Goal: Communication & Community: Participate in discussion

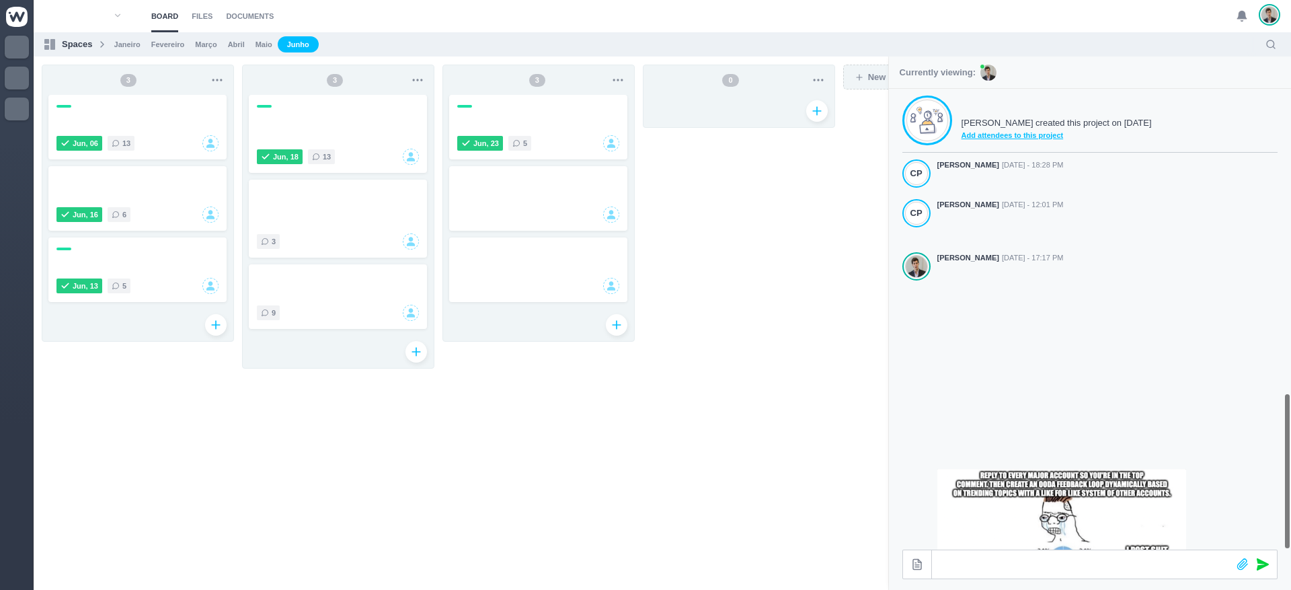
scroll to position [888, 0]
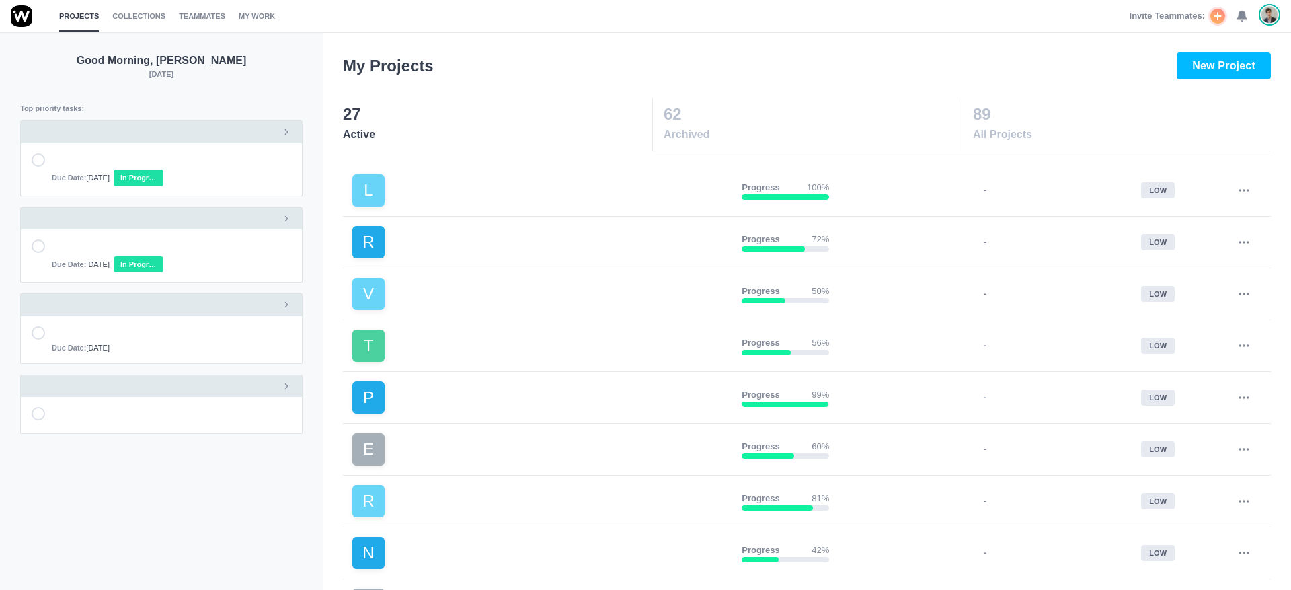
click at [1243, 17] on use at bounding box center [1241, 16] width 9 height 10
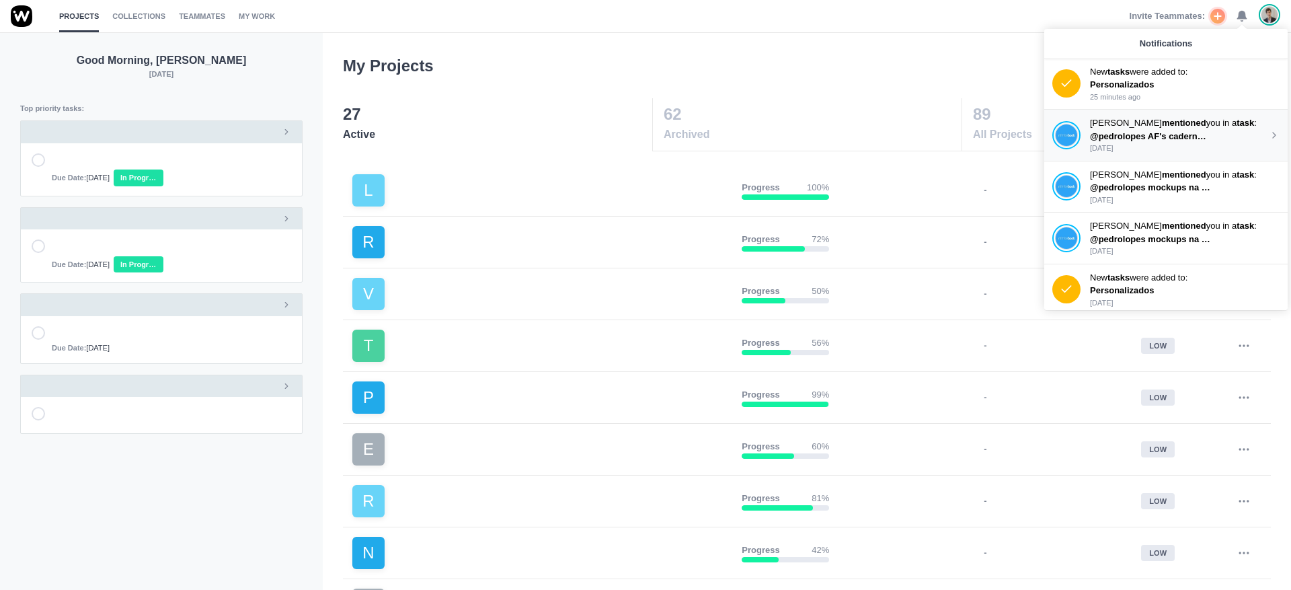
click at [1156, 131] on span "@pedrolopes AF's caderno e caixa na drive" at bounding box center [1180, 136] width 180 height 10
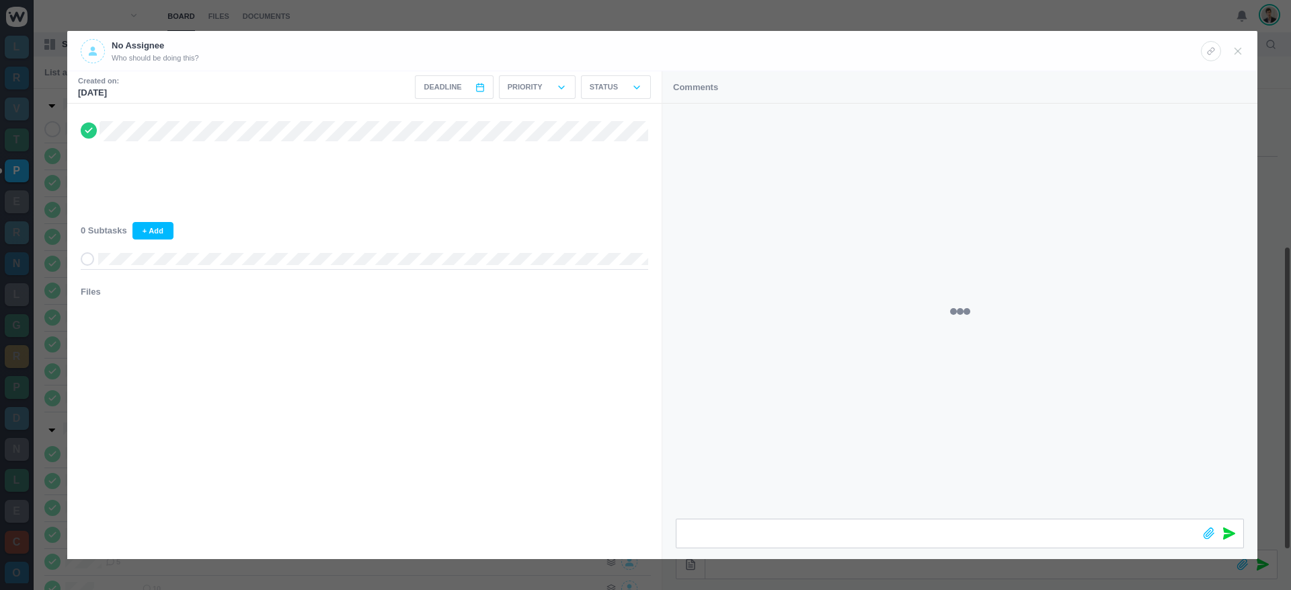
scroll to position [238, 0]
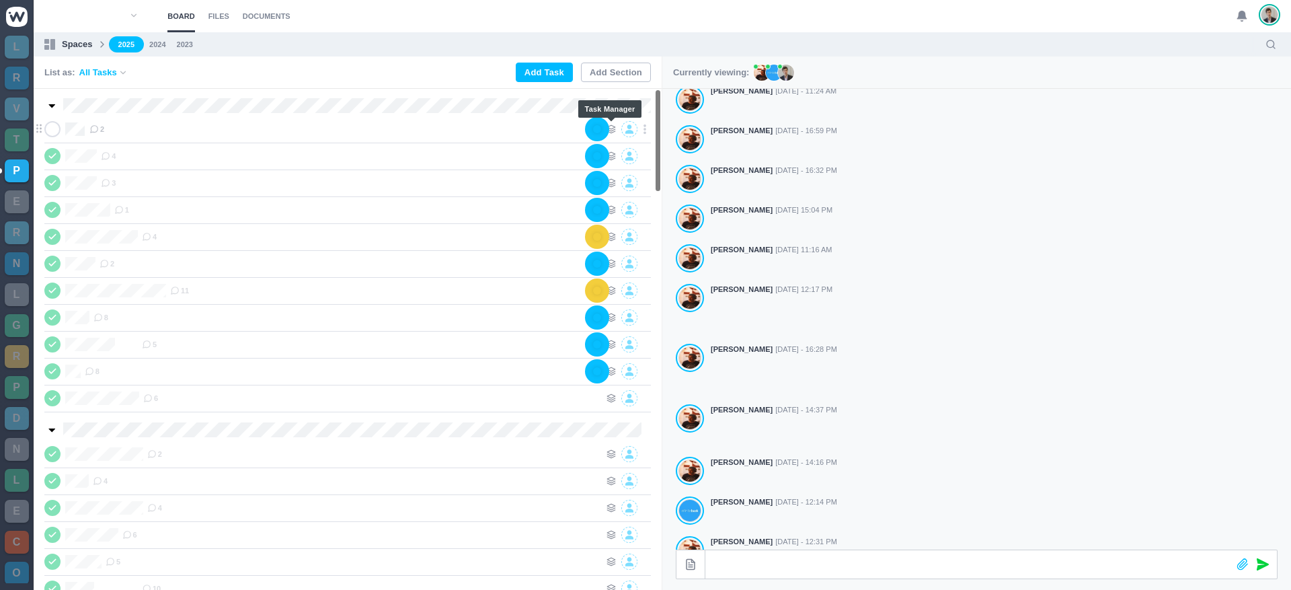
click at [614, 130] on icon at bounding box center [610, 128] width 9 height 9
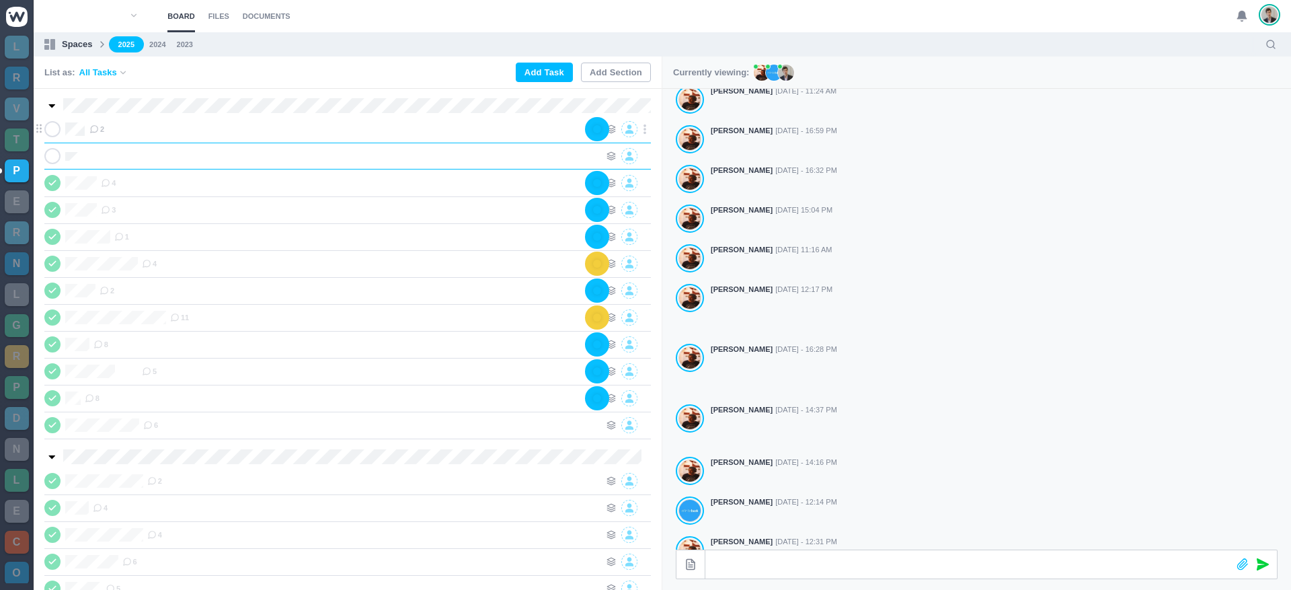
scroll to position [0, 1]
click at [609, 154] on icon at bounding box center [610, 155] width 9 height 9
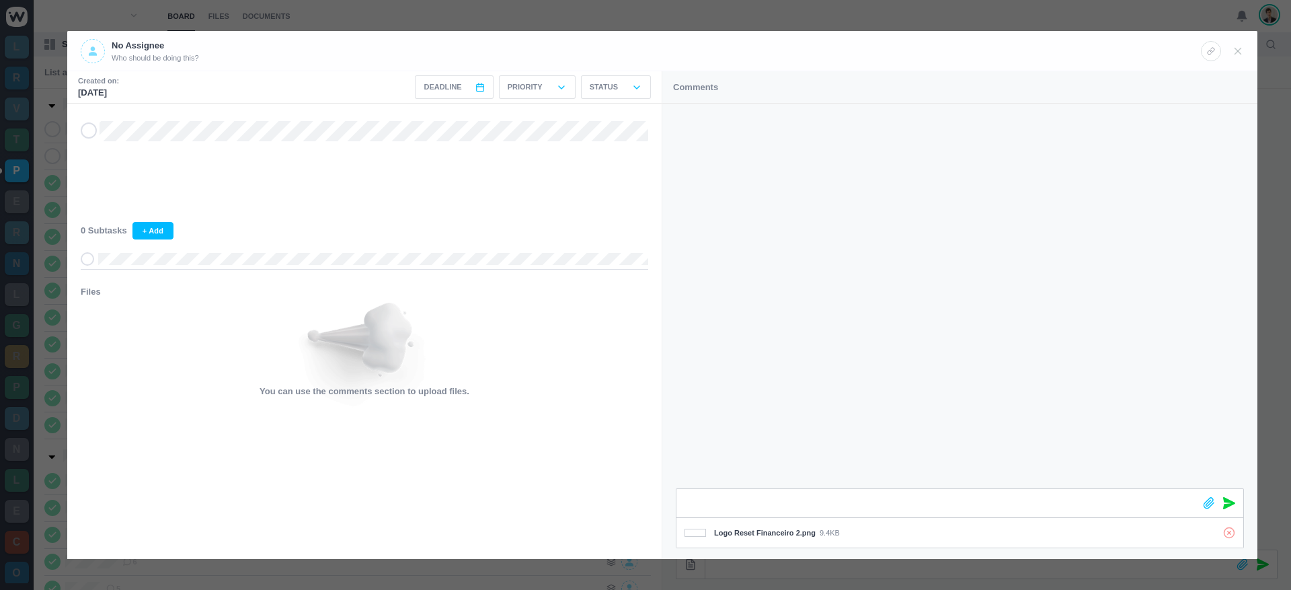
click at [1226, 506] on icon at bounding box center [1229, 503] width 12 height 12
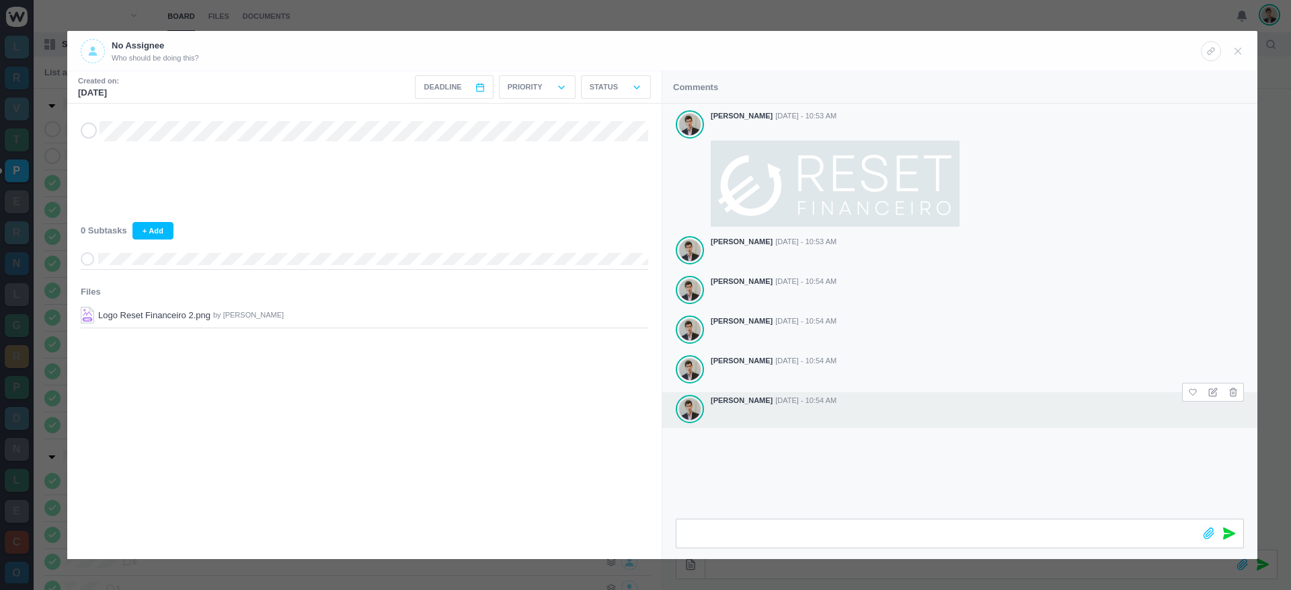
click at [962, 416] on div "Pedro Lopes Sep 23 - 10:54 AM" at bounding box center [959, 410] width 595 height 36
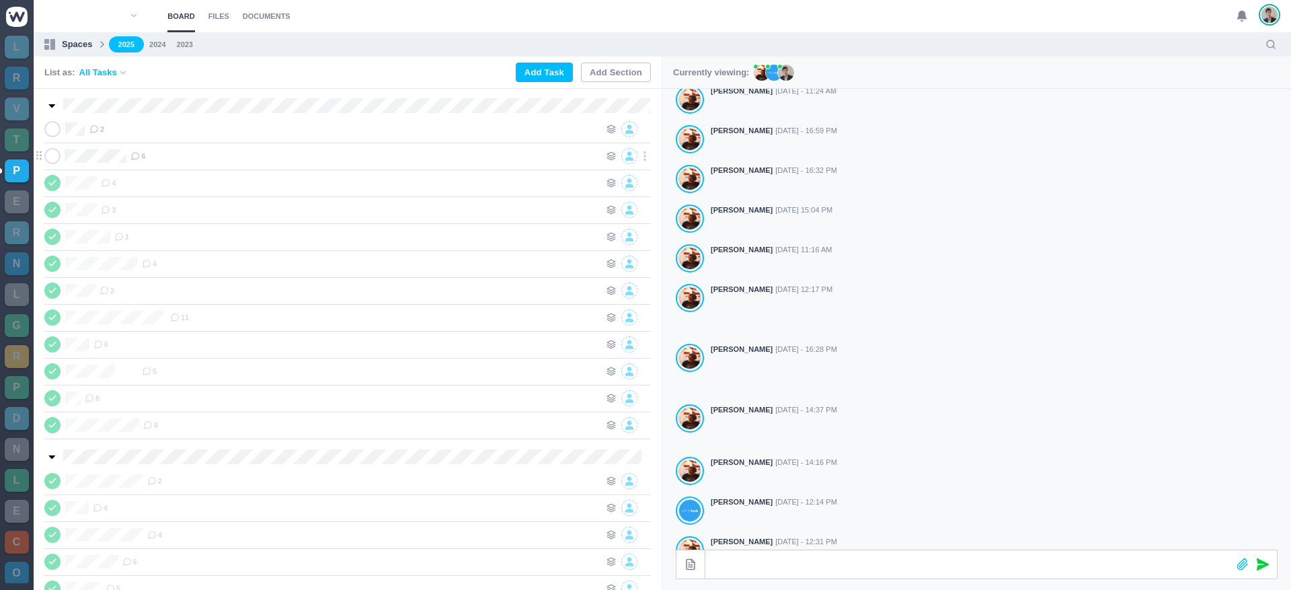
click at [135, 155] on icon at bounding box center [134, 155] width 9 height 9
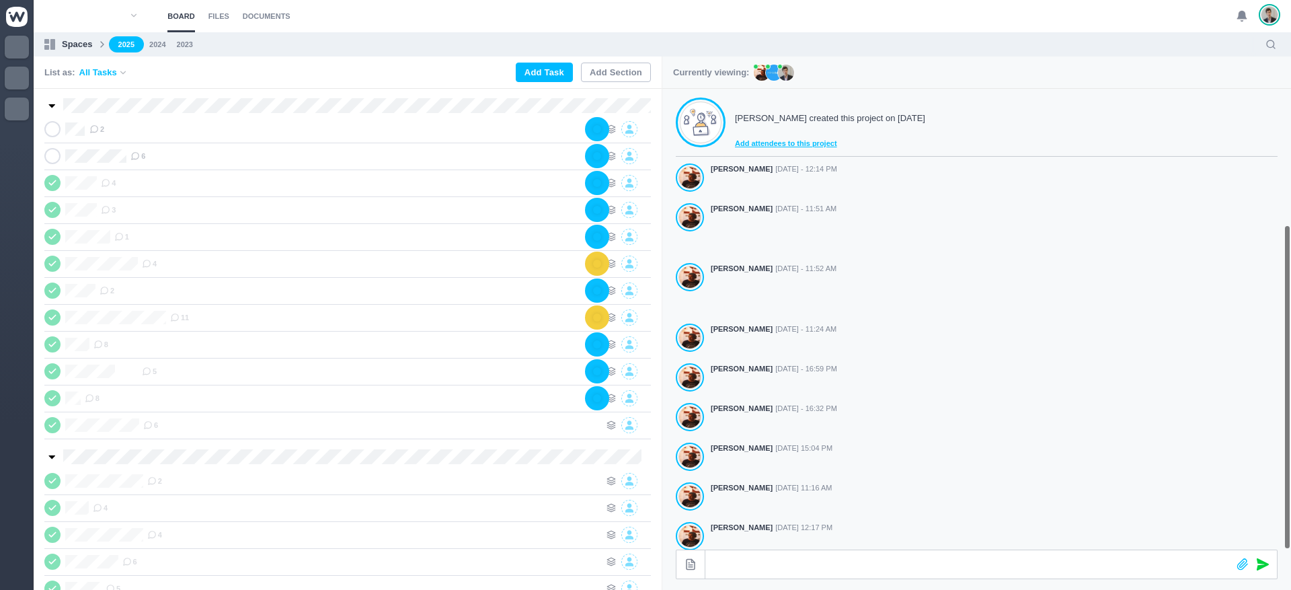
scroll to position [238, 0]
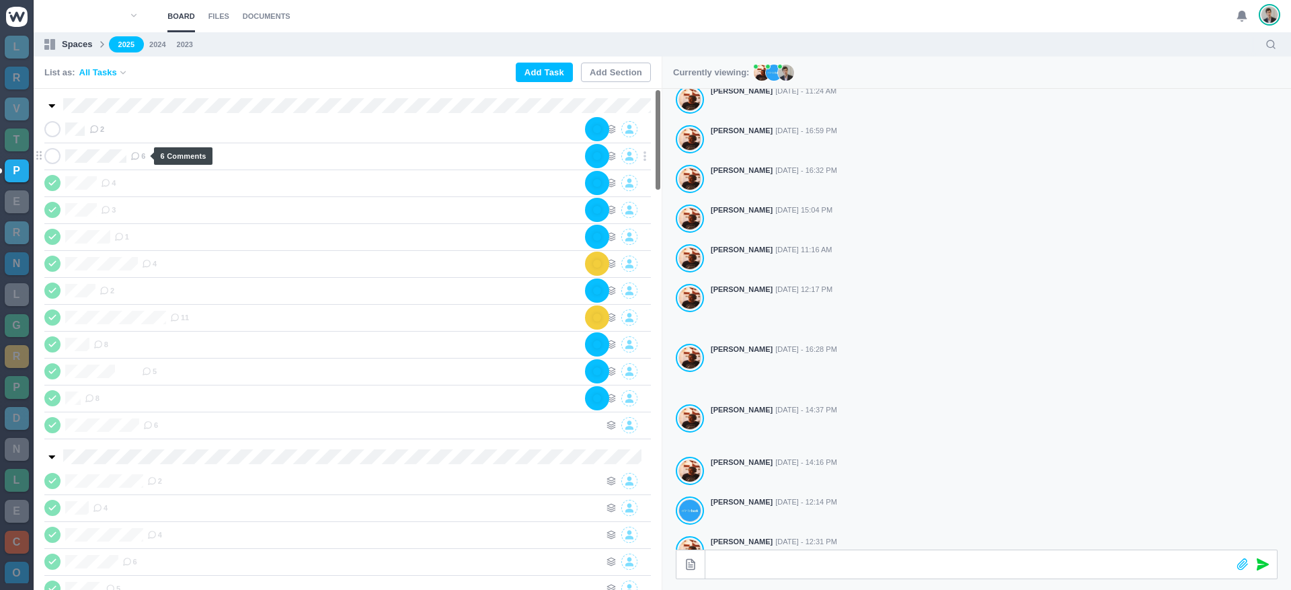
click at [139, 156] on icon at bounding box center [134, 155] width 9 height 9
